Goal: Transaction & Acquisition: Obtain resource

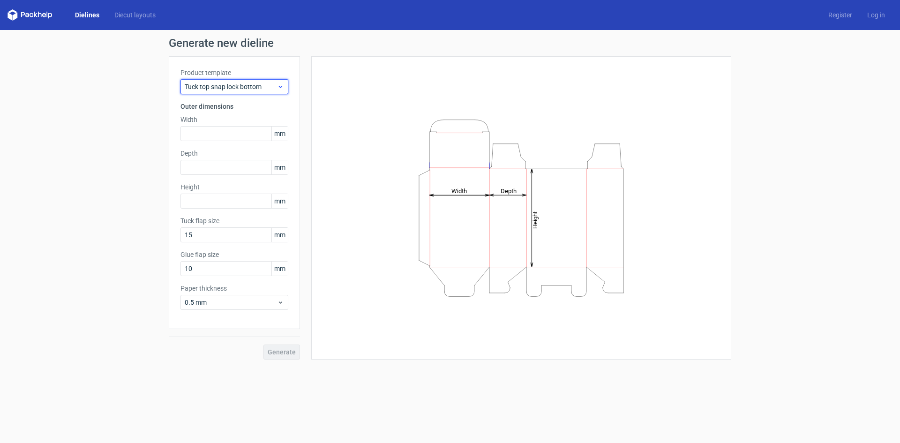
click at [243, 91] on span "Tuck top snap lock bottom" at bounding box center [231, 86] width 92 height 9
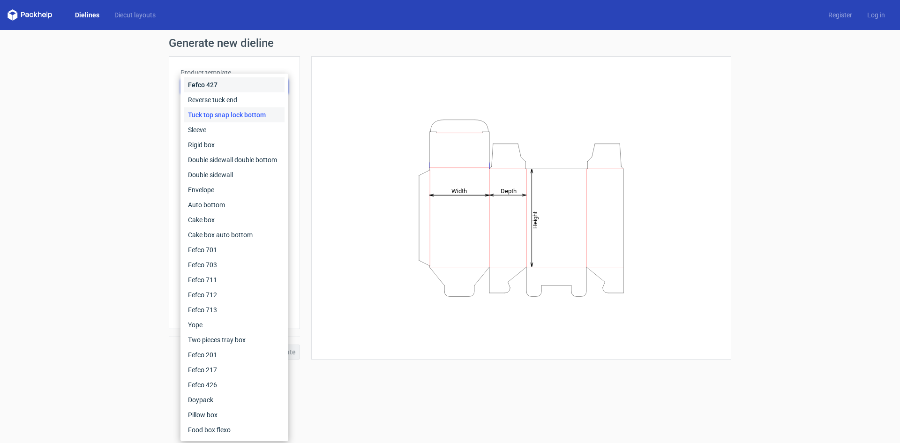
click at [220, 85] on div "Fefco 427" at bounding box center [234, 84] width 100 height 15
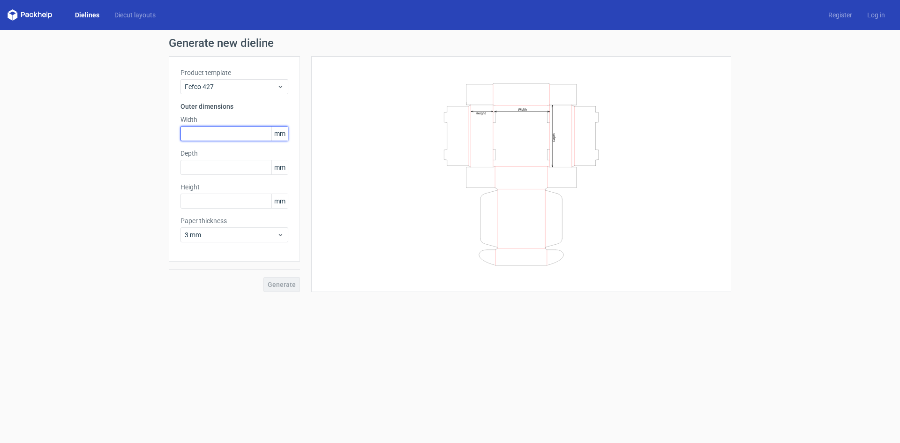
click at [220, 134] on input "text" at bounding box center [234, 133] width 108 height 15
type input "400"
click at [218, 166] on input "text" at bounding box center [234, 167] width 108 height 15
type input "300"
click at [223, 195] on input "text" at bounding box center [234, 201] width 108 height 15
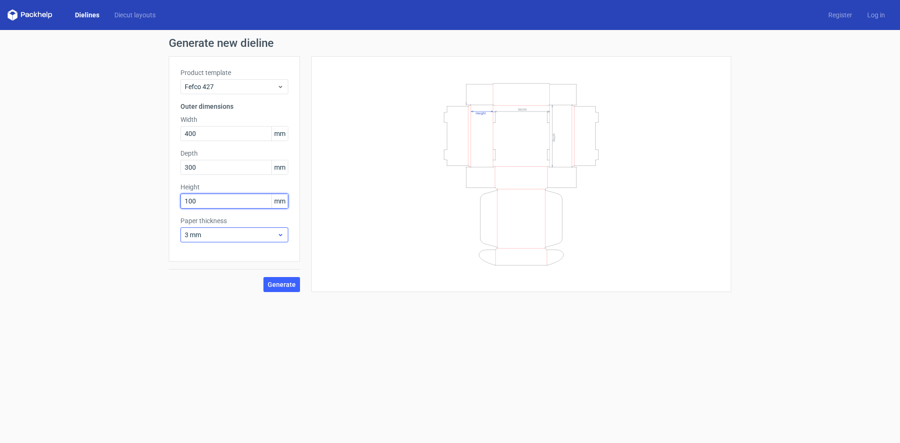
type input "100"
click at [243, 233] on span "3 mm" at bounding box center [231, 234] width 92 height 9
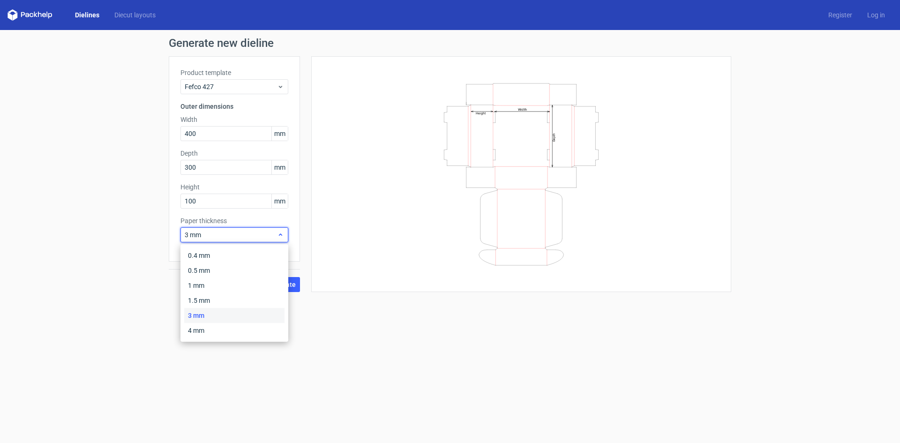
click at [243, 233] on span "3 mm" at bounding box center [231, 234] width 92 height 9
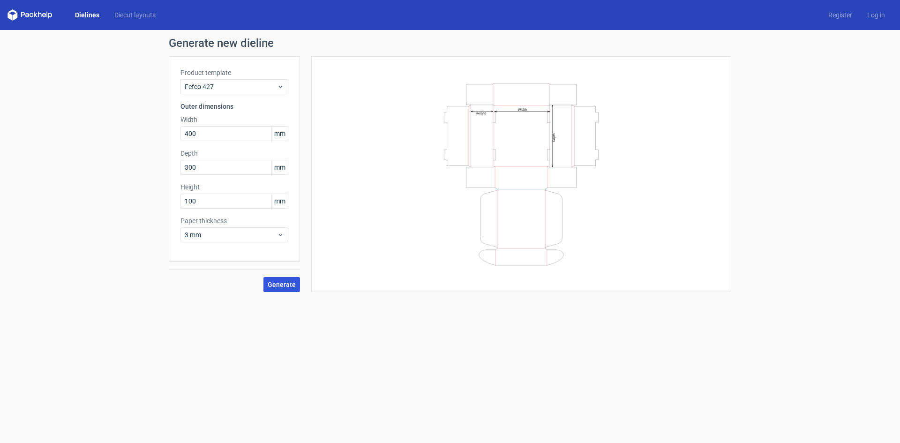
click at [278, 279] on button "Generate" at bounding box center [281, 284] width 37 height 15
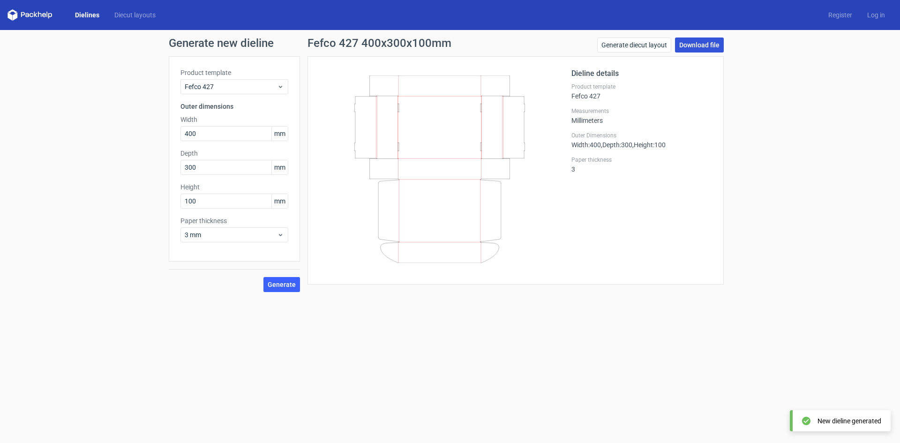
click at [686, 47] on link "Download file" at bounding box center [699, 44] width 49 height 15
click at [664, 44] on link "Generate diecut layout" at bounding box center [634, 44] width 74 height 15
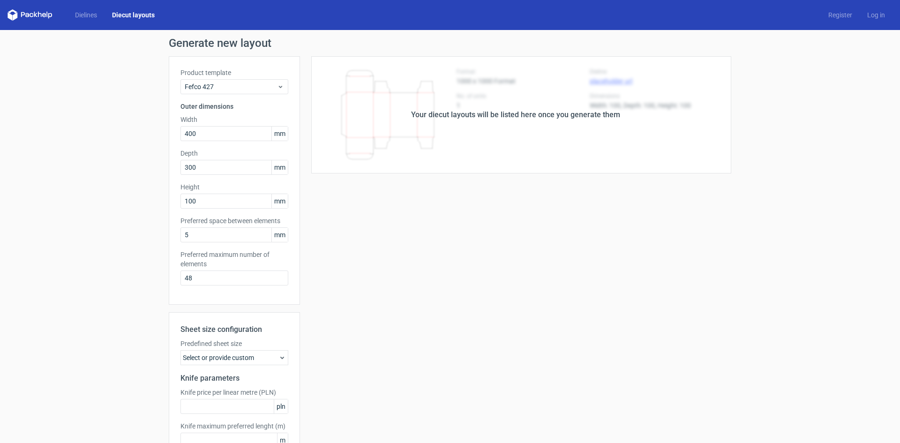
click at [514, 116] on div "Your diecut layouts will be listed here once you generate them" at bounding box center [515, 114] width 209 height 11
click at [500, 211] on div "Your diecut layouts will be listed here once you generate them Height Depth Wid…" at bounding box center [515, 276] width 431 height 441
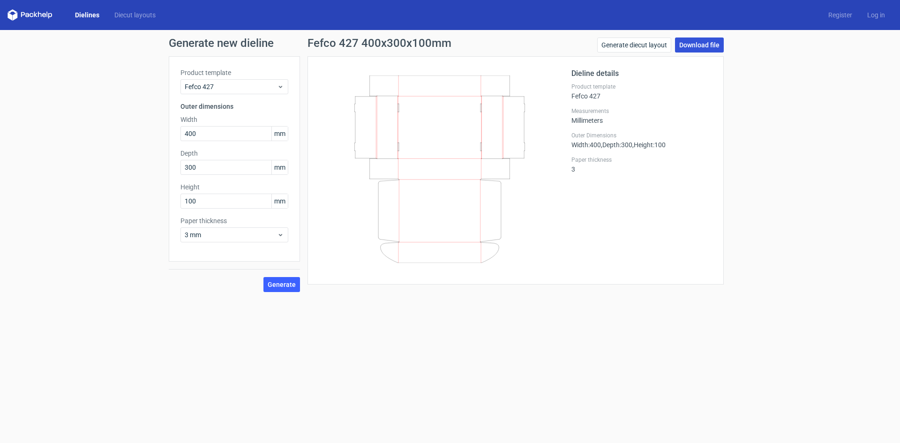
click at [692, 42] on link "Download file" at bounding box center [699, 44] width 49 height 15
